Goal: Task Accomplishment & Management: Use online tool/utility

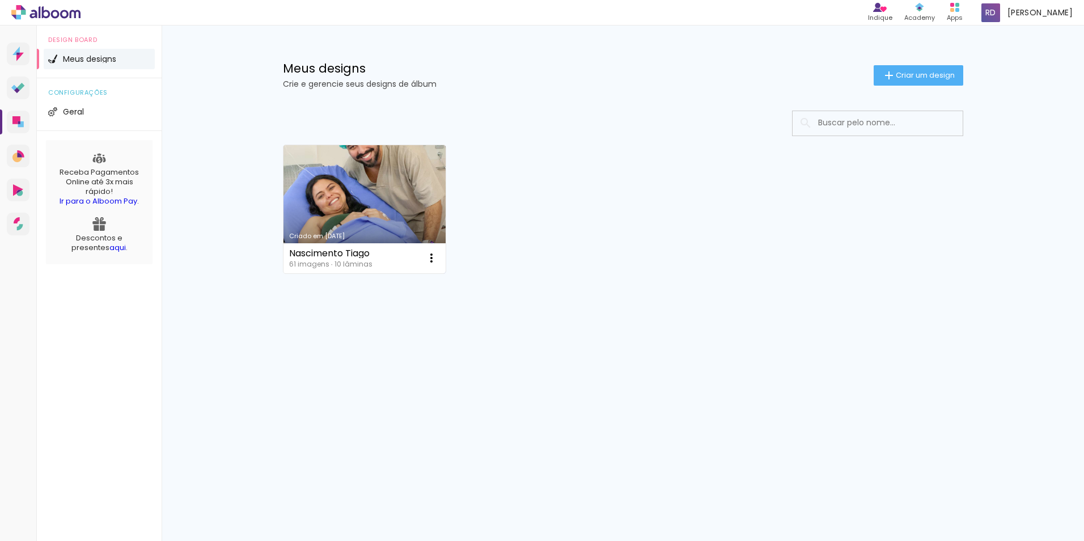
click at [394, 218] on link "Criado em [DATE]" at bounding box center [365, 209] width 163 height 128
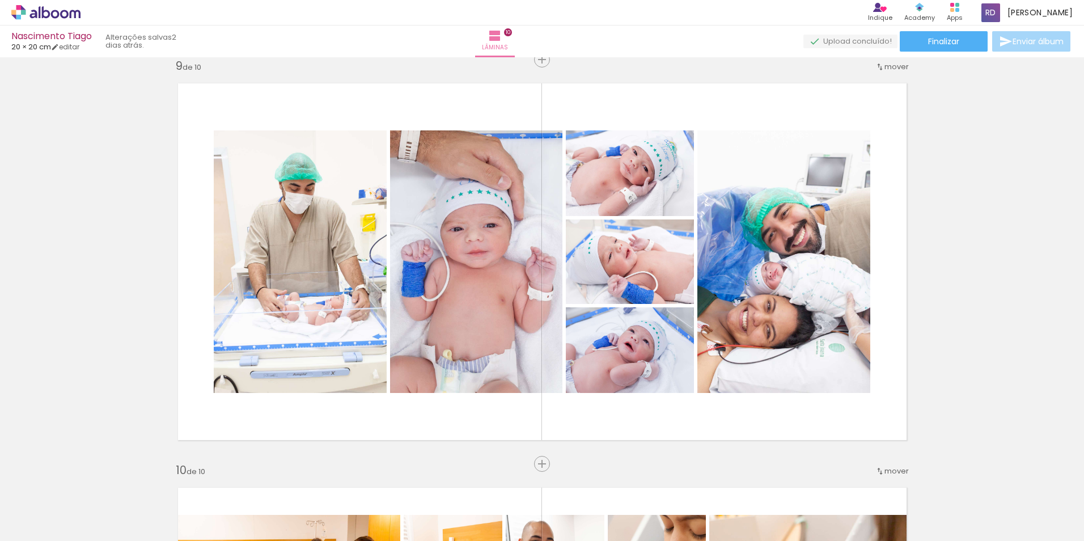
scroll to position [3228, 0]
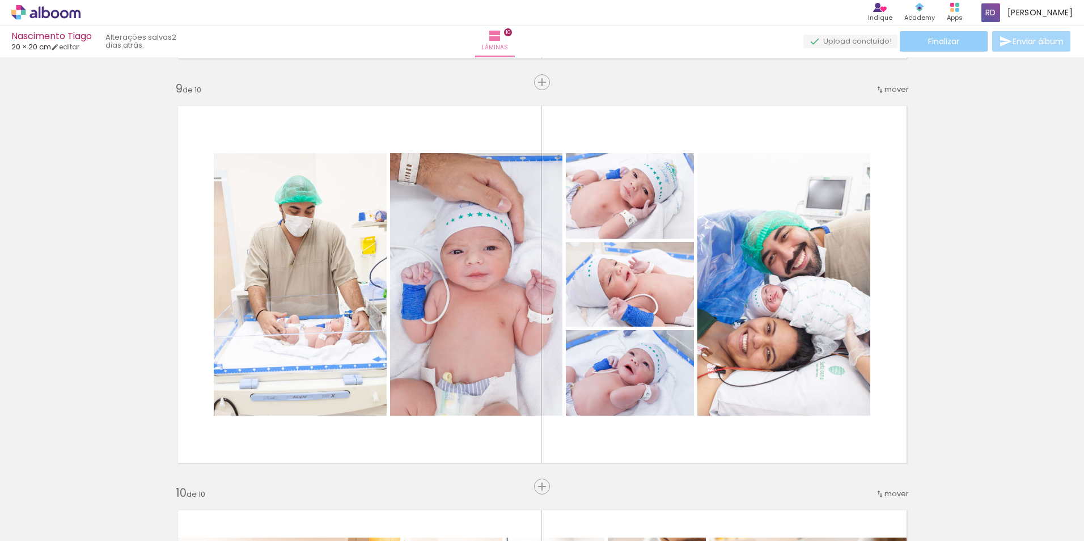
click at [936, 40] on span "Finalizar" at bounding box center [943, 41] width 31 height 8
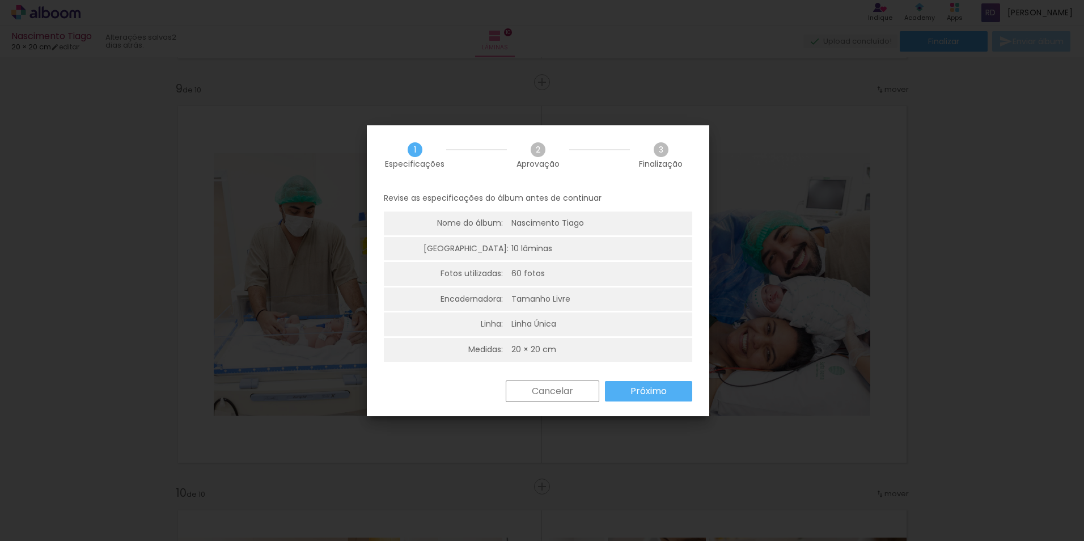
click at [0, 0] on slot "Próximo" at bounding box center [0, 0] width 0 height 0
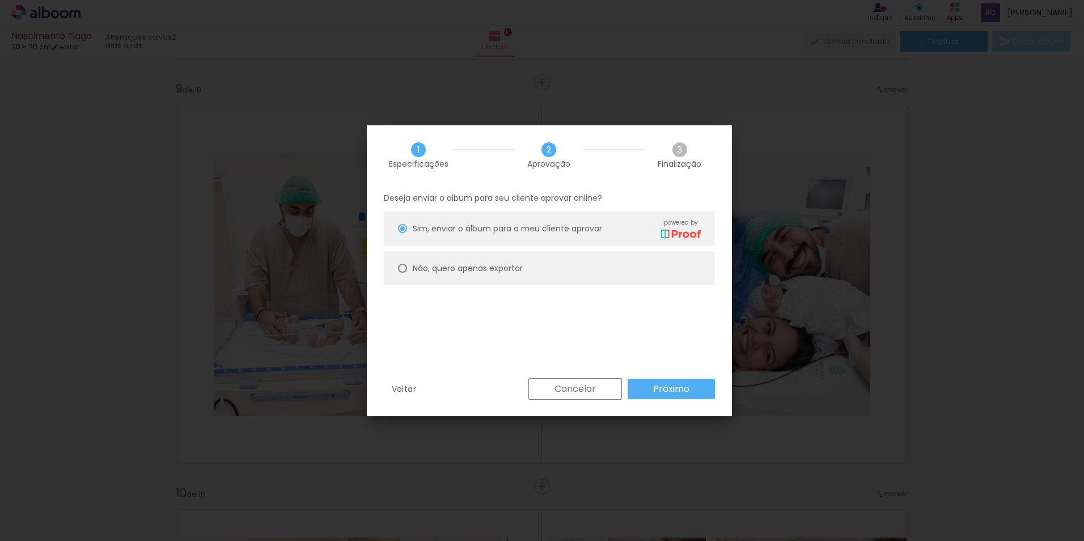
click at [400, 233] on div at bounding box center [402, 228] width 9 height 9
type paper-radio-button "on"
click at [0, 0] on slot "Próximo" at bounding box center [0, 0] width 0 height 0
type input "Alta, 300 DPI"
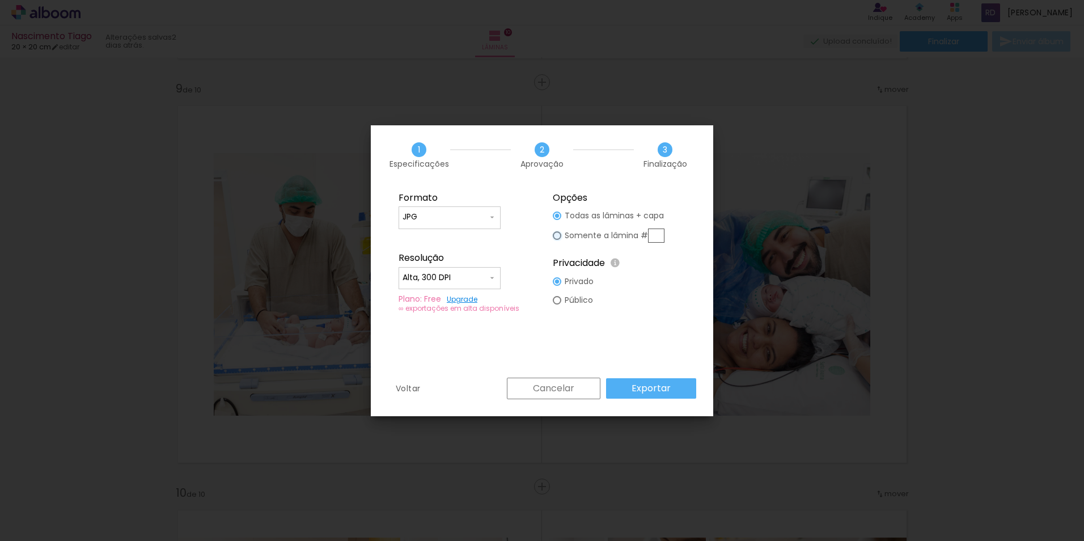
click at [559, 220] on div at bounding box center [557, 216] width 9 height 9
type paper-radio-button "on"
click at [492, 217] on iron-icon at bounding box center [492, 217] width 9 height 9
click at [518, 215] on fieldset "Formato JPG PDF Resolução Alta, 300 DPI Baixa Plano: Free Upgrade ∞ exportações…" at bounding box center [465, 253] width 152 height 136
click at [0, 0] on slot "Exportar" at bounding box center [0, 0] width 0 height 0
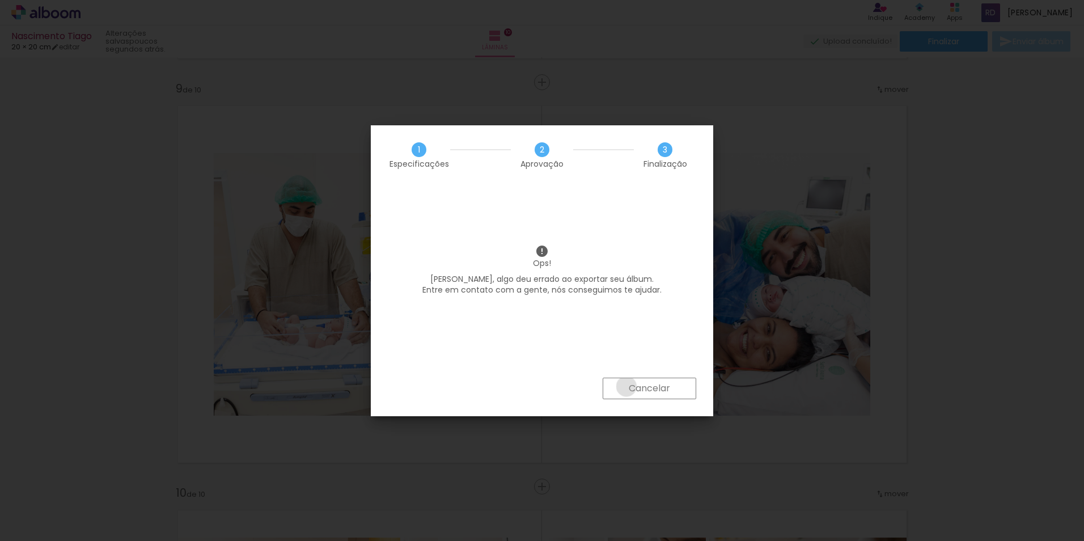
click at [626, 386] on paper-button "Cancelar" at bounding box center [650, 389] width 94 height 22
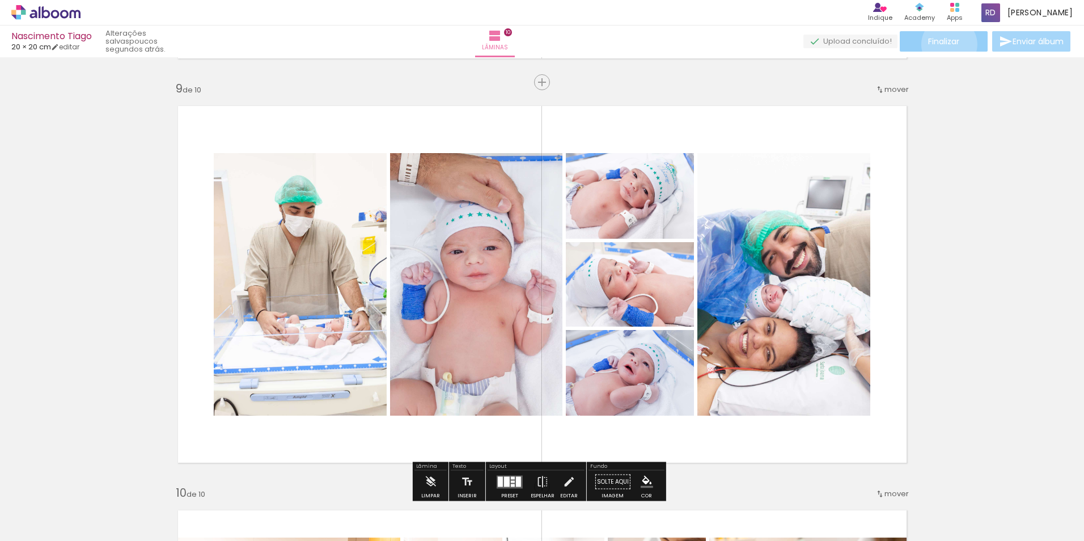
click at [945, 44] on span "Finalizar" at bounding box center [943, 41] width 31 height 8
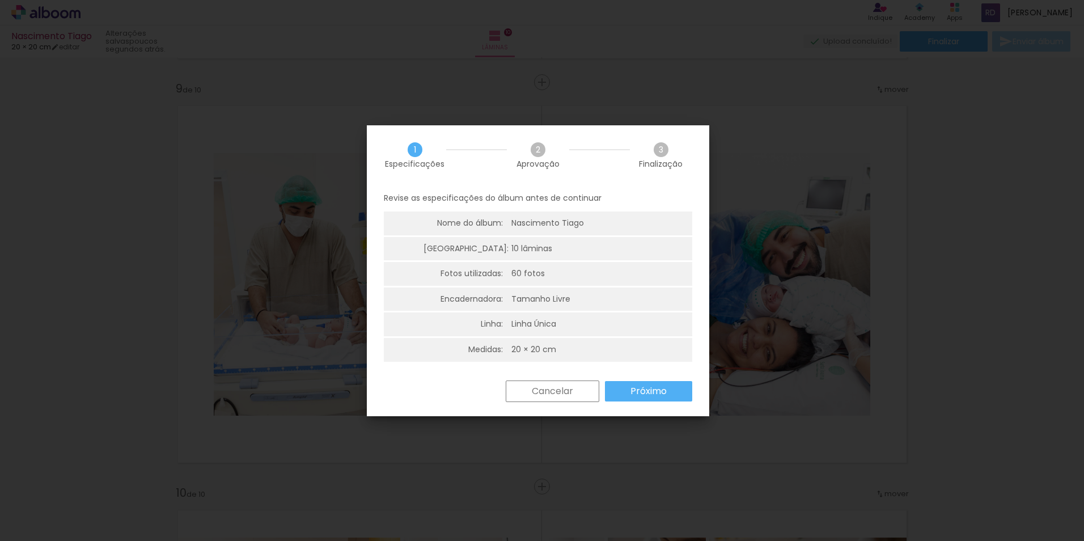
click at [0, 0] on slot "Próximo" at bounding box center [0, 0] width 0 height 0
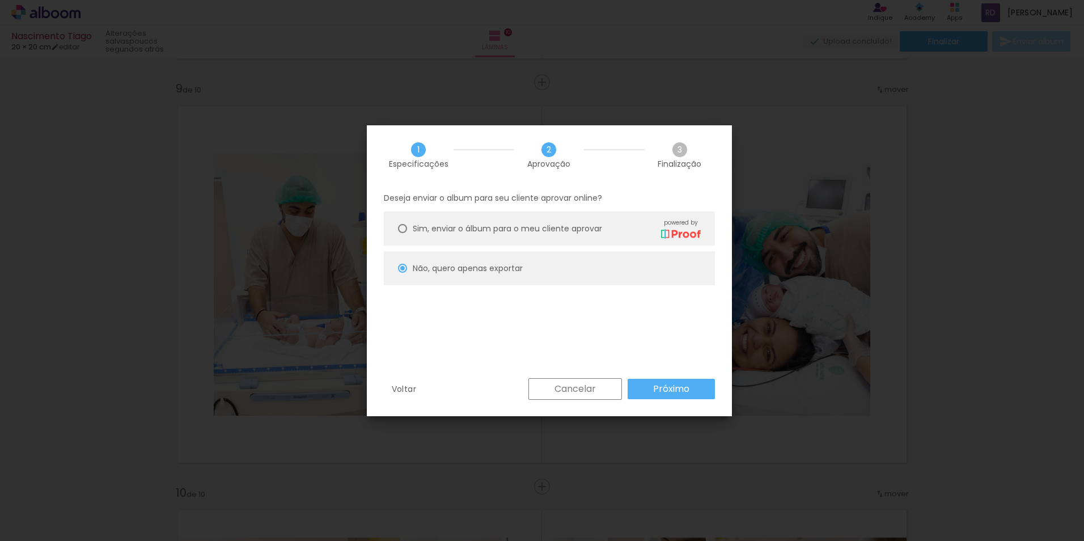
click at [651, 388] on paper-button "Próximo" at bounding box center [671, 389] width 87 height 20
type input "Alta, 300 DPI"
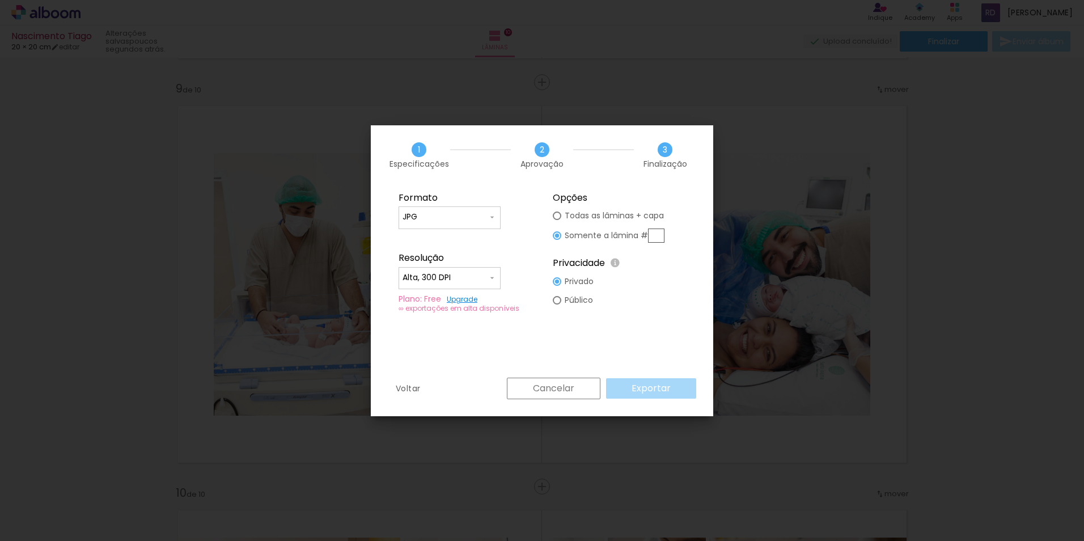
click at [651, 388] on div "Cancelar Exportar" at bounding box center [598, 389] width 195 height 22
click at [661, 235] on input "text" at bounding box center [656, 236] width 16 height 14
click at [561, 217] on paper-radio-button "Todas as lâminas + capa" at bounding box center [609, 215] width 112 height 19
type paper-radio-button "on"
click at [559, 220] on div at bounding box center [557, 216] width 9 height 9
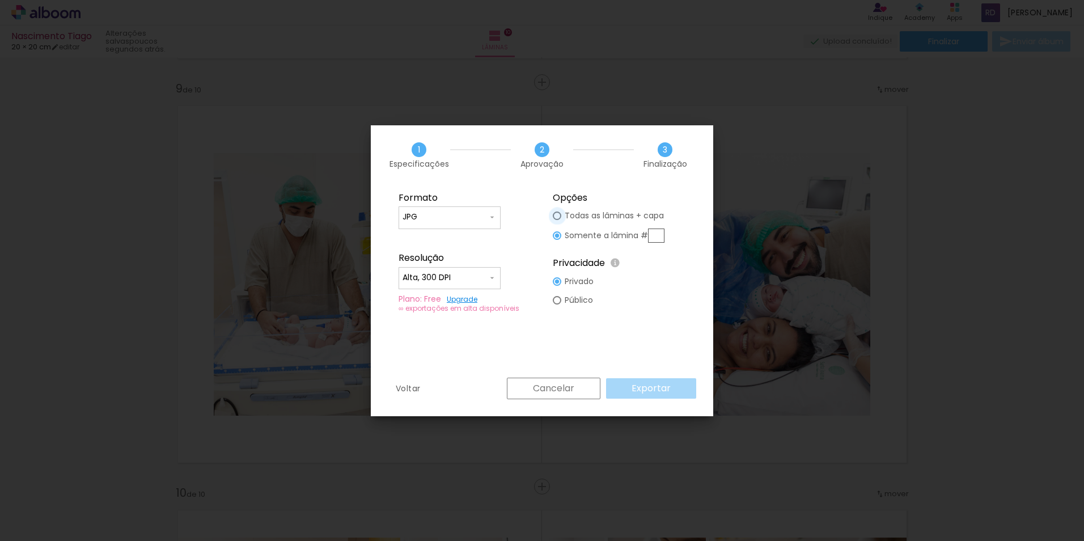
click at [557, 217] on div at bounding box center [557, 216] width 9 height 9
click at [624, 387] on paper-button "Exportar" at bounding box center [651, 388] width 90 height 20
